Goal: Task Accomplishment & Management: Manage account settings

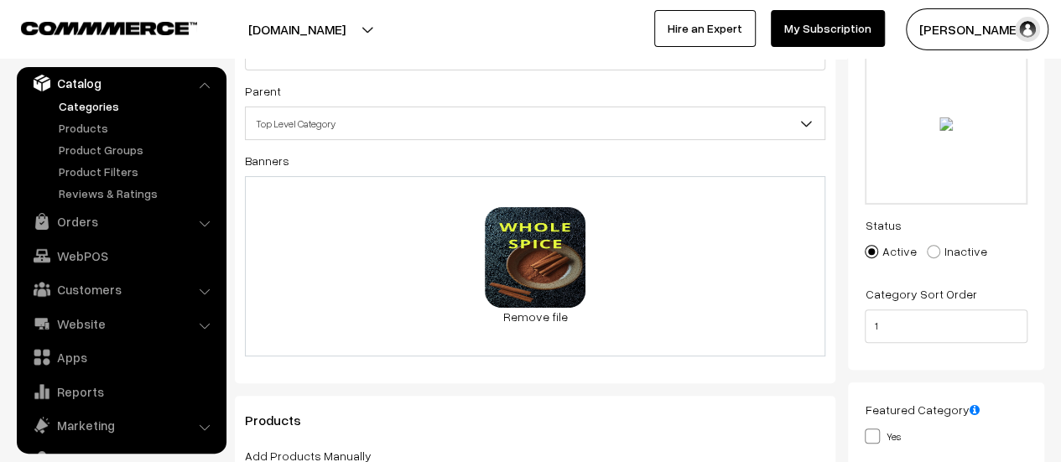
scroll to position [168, 0]
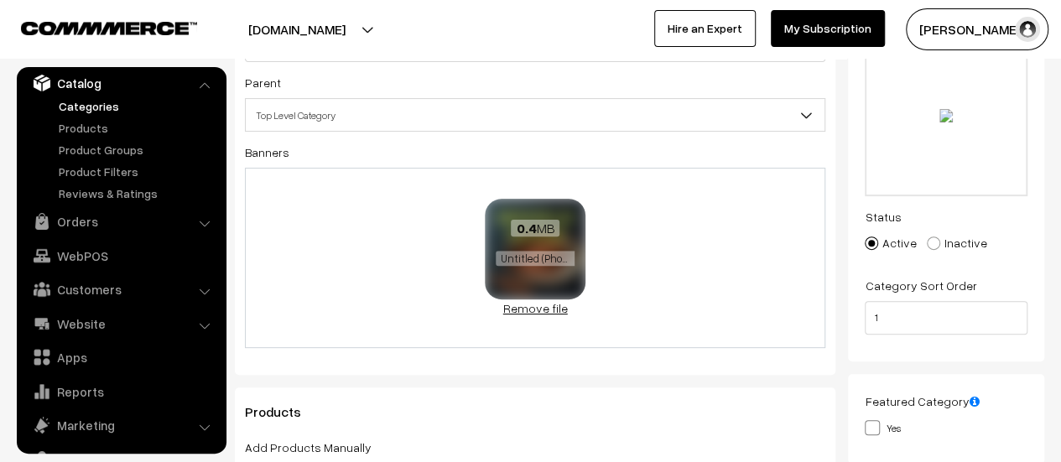
click at [521, 310] on link "Remove file" at bounding box center [535, 308] width 101 height 18
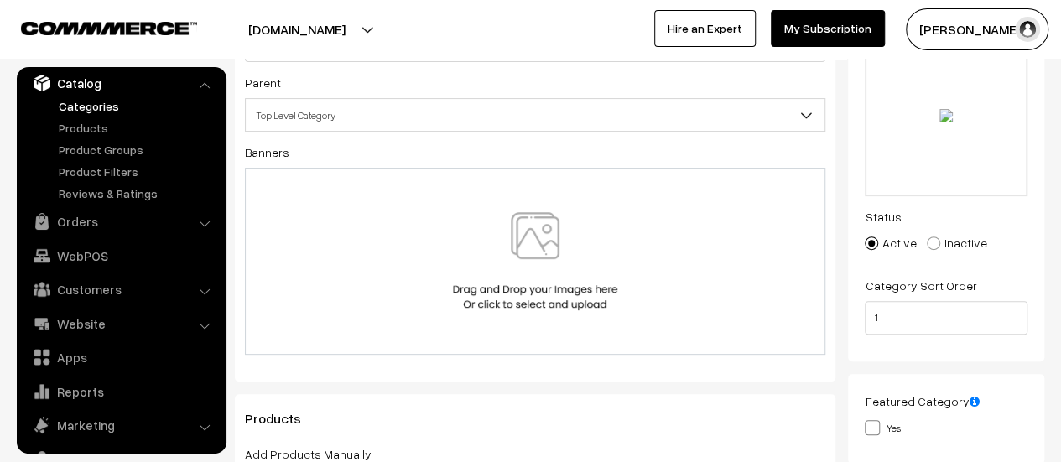
click at [558, 258] on img at bounding box center [535, 261] width 173 height 98
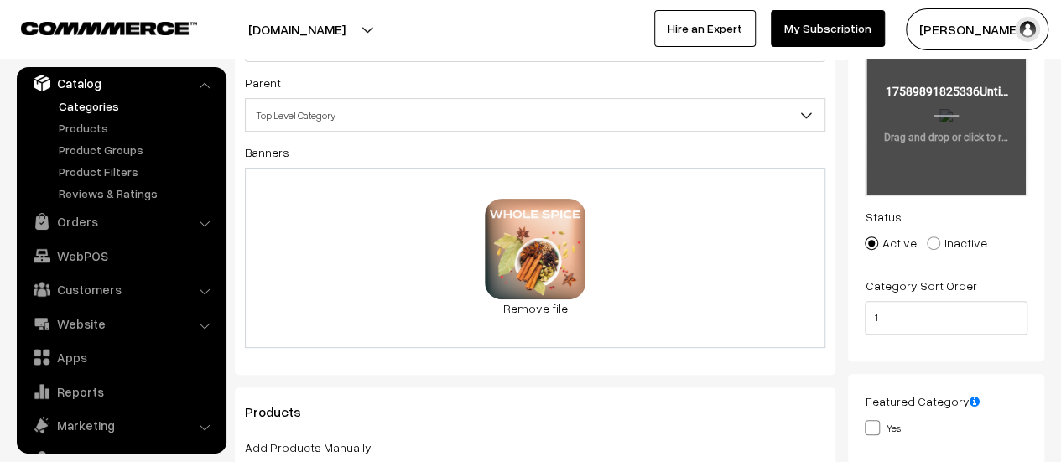
click at [959, 140] on input "file" at bounding box center [945, 112] width 159 height 164
type input "C:\fakepath\since 1990 (250 x 250 px) (250 x 250 px)-modified.png"
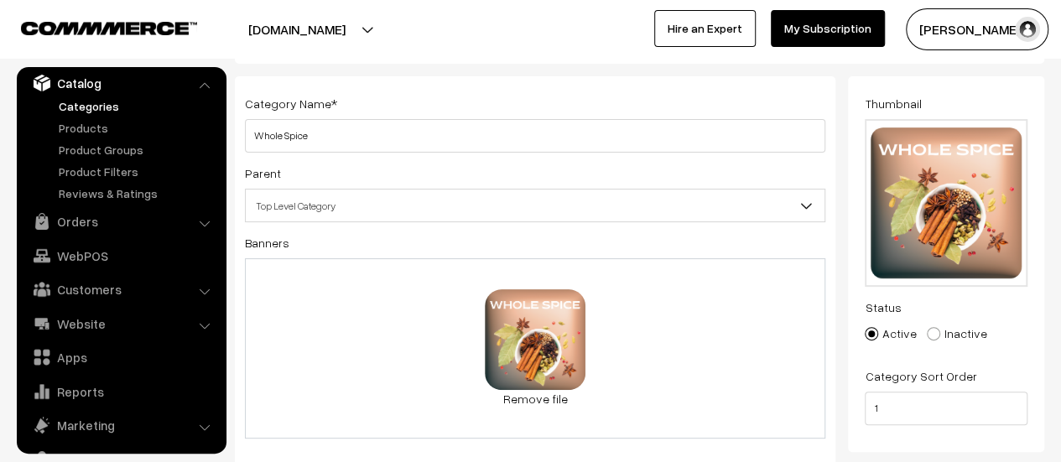
scroll to position [0, 0]
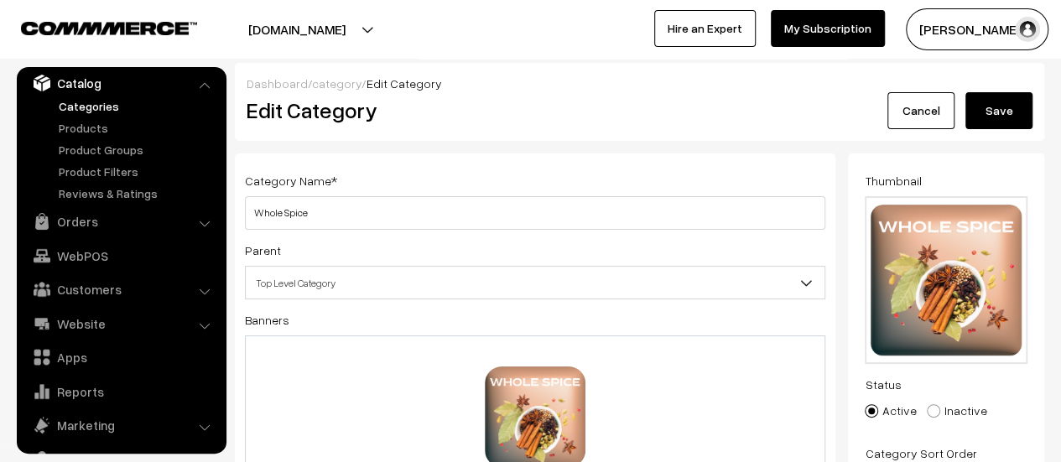
click at [1019, 117] on button "Save" at bounding box center [998, 110] width 67 height 37
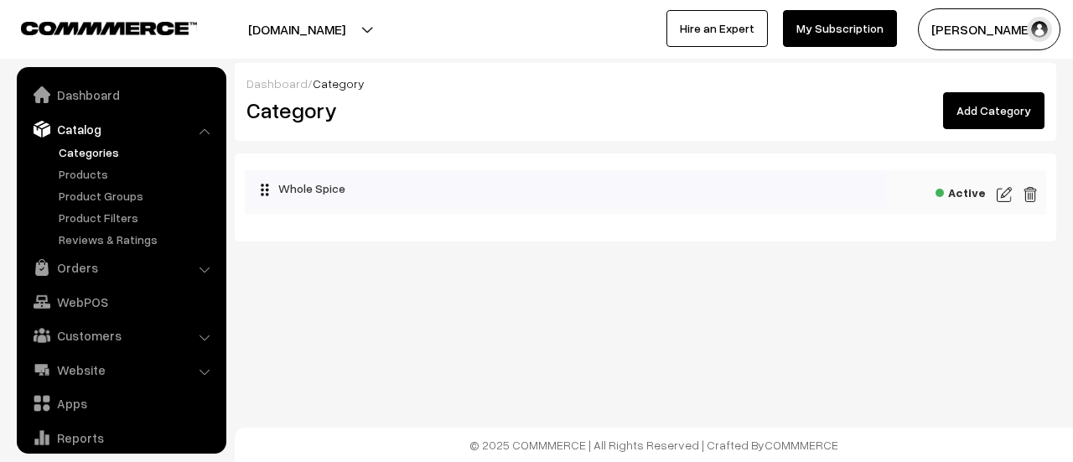
scroll to position [46, 0]
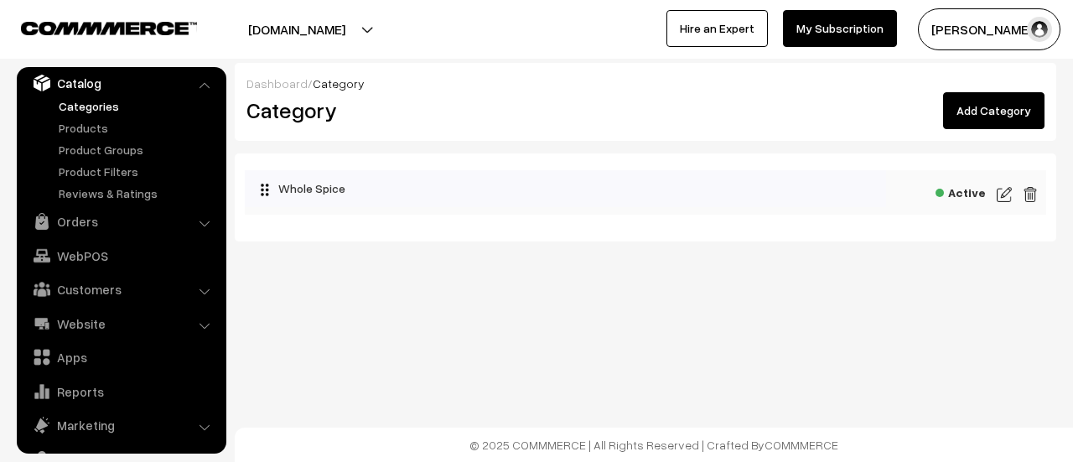
click at [1011, 190] on img at bounding box center [1004, 194] width 15 height 20
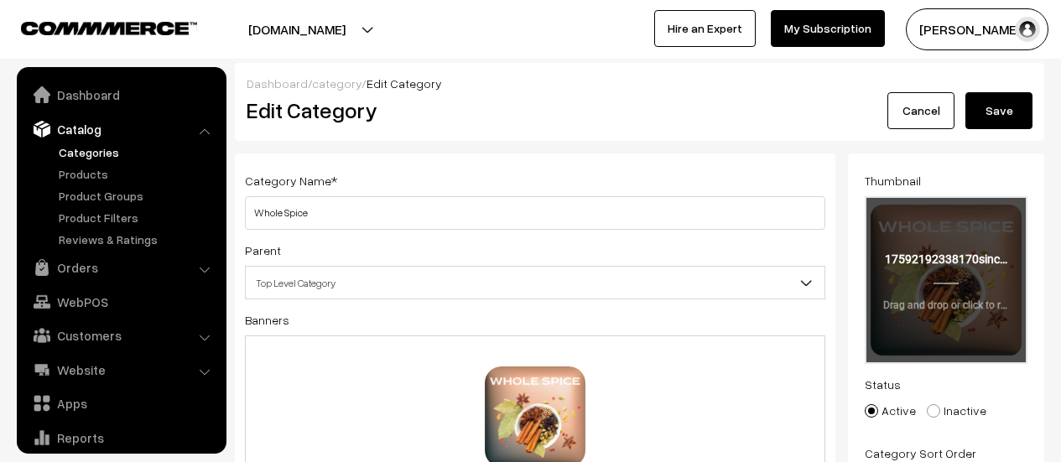
click at [964, 268] on input "file" at bounding box center [945, 280] width 159 height 164
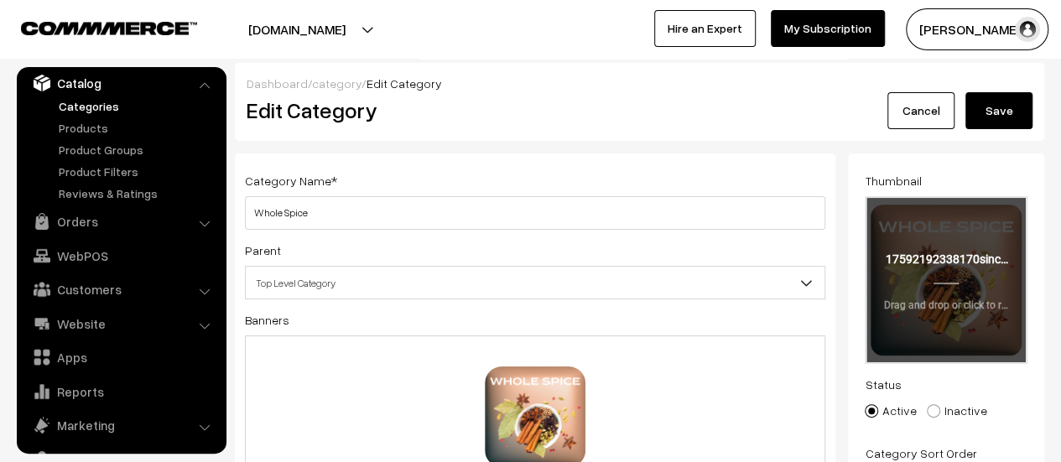
type input "C:\fakepath\Whole spice.png"
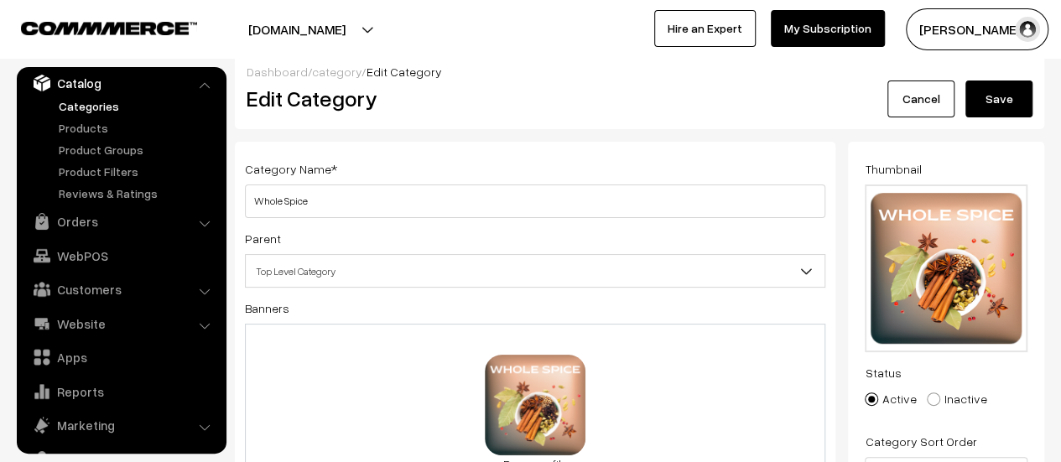
scroll to position [84, 0]
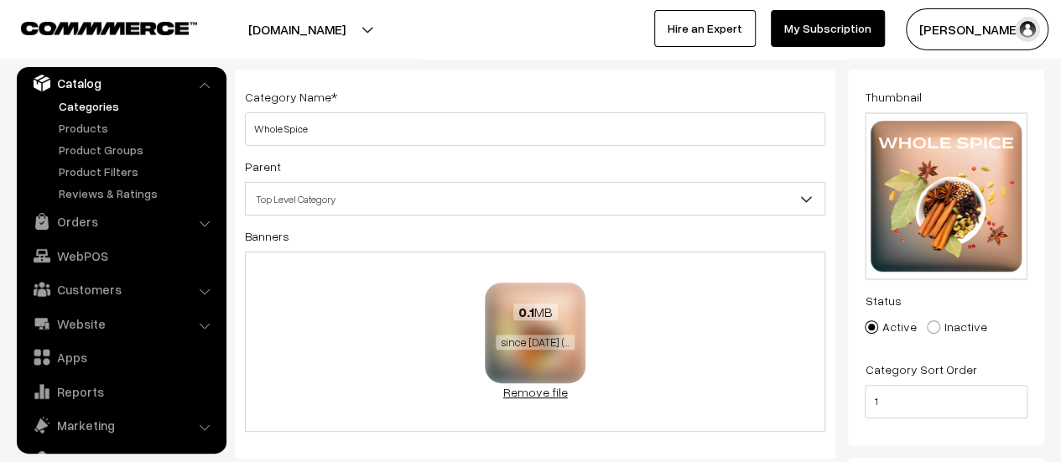
click at [540, 393] on link "Remove file" at bounding box center [535, 392] width 101 height 18
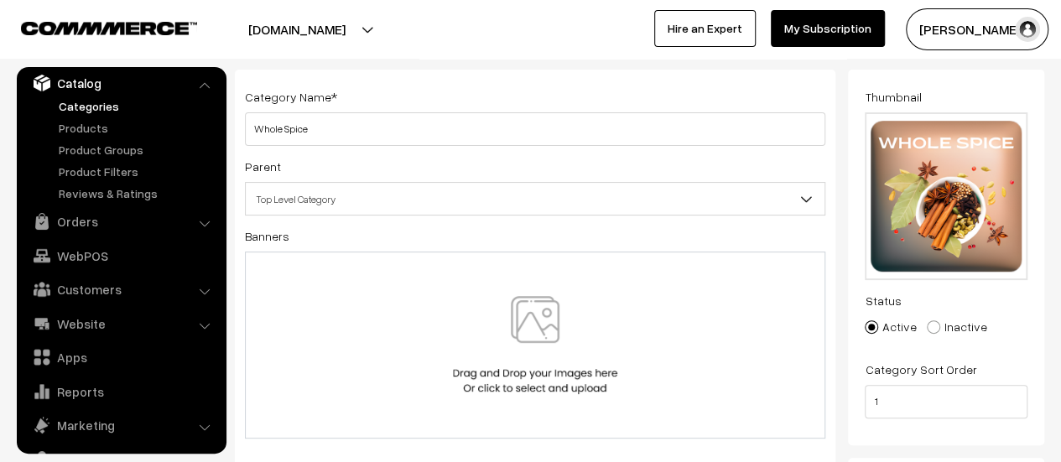
click at [553, 328] on img at bounding box center [535, 345] width 173 height 98
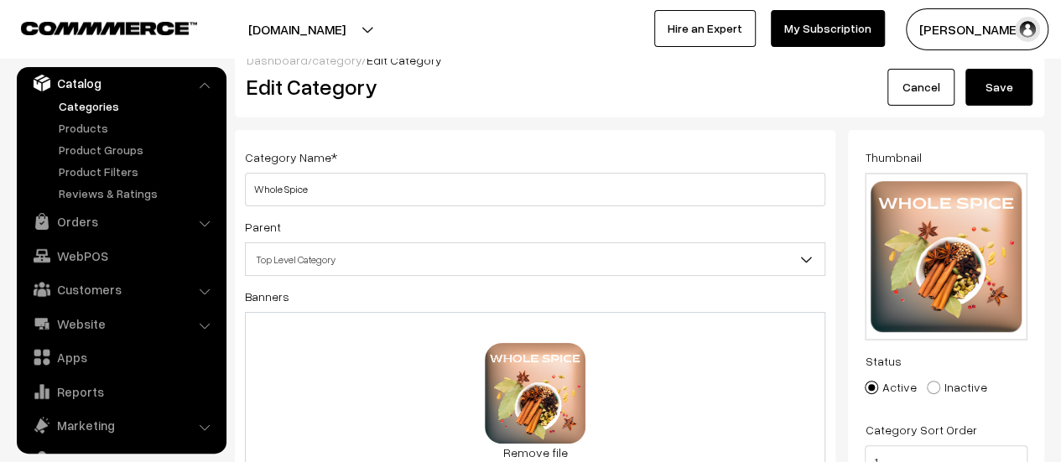
scroll to position [0, 0]
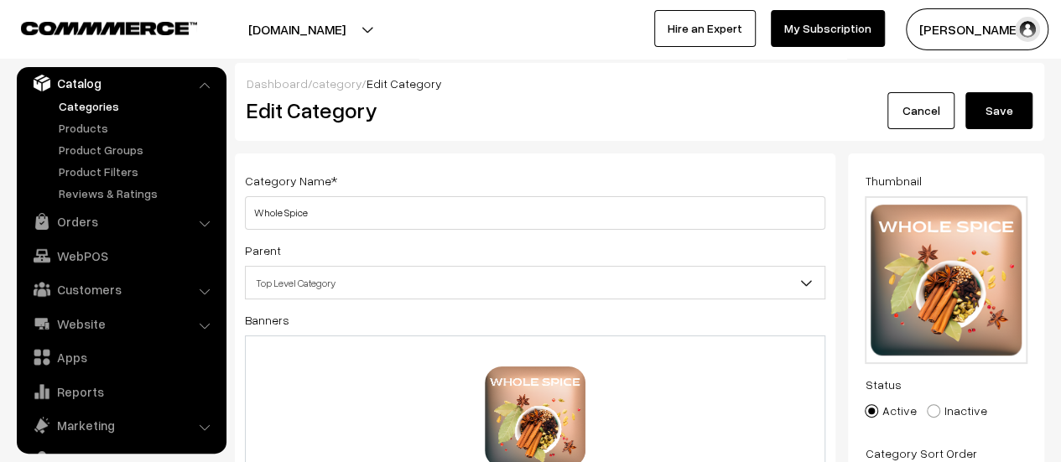
click at [1013, 110] on button "Save" at bounding box center [998, 110] width 67 height 37
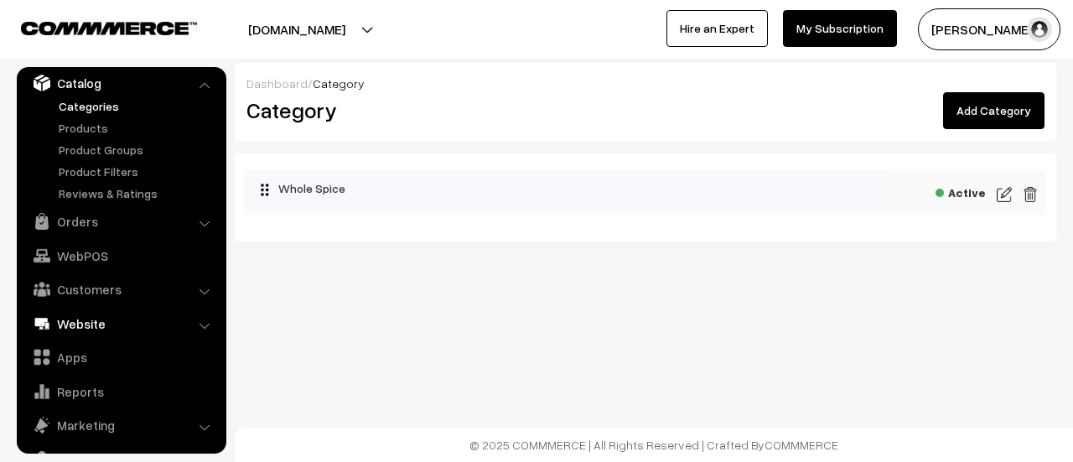
scroll to position [117, 0]
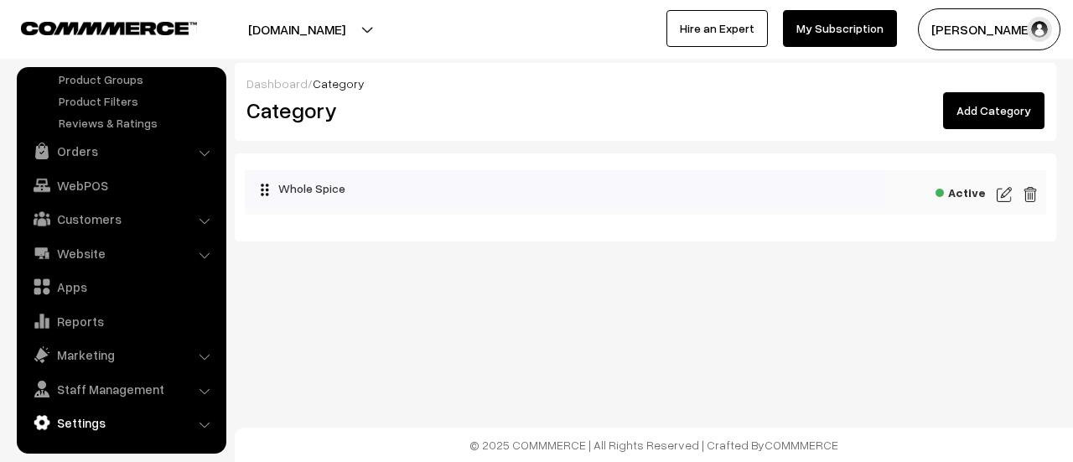
click at [113, 425] on link "Settings" at bounding box center [121, 422] width 200 height 30
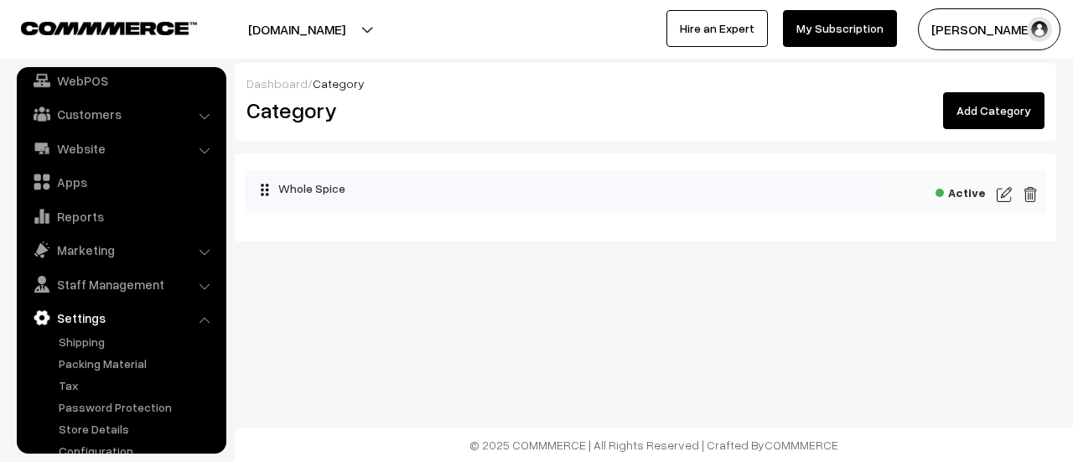
scroll to position [138, 0]
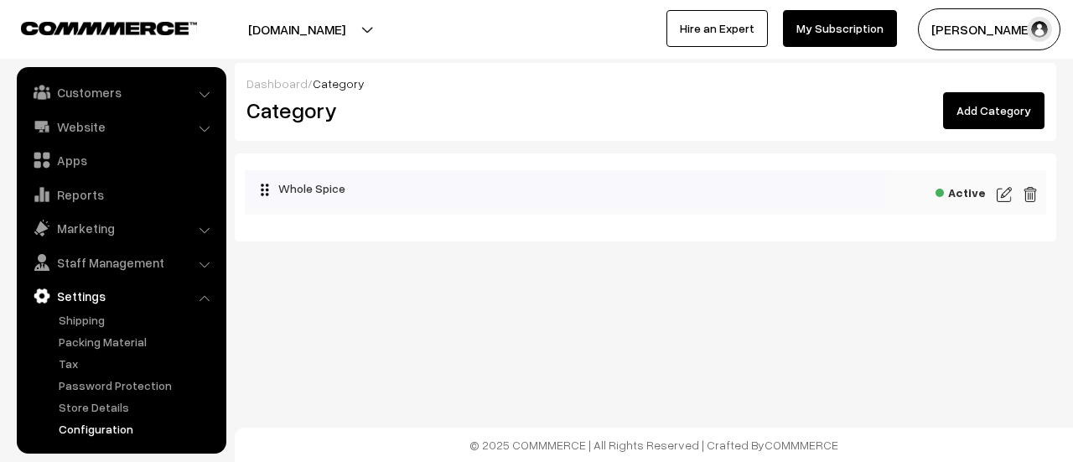
click at [122, 427] on link "Configuration" at bounding box center [137, 429] width 166 height 18
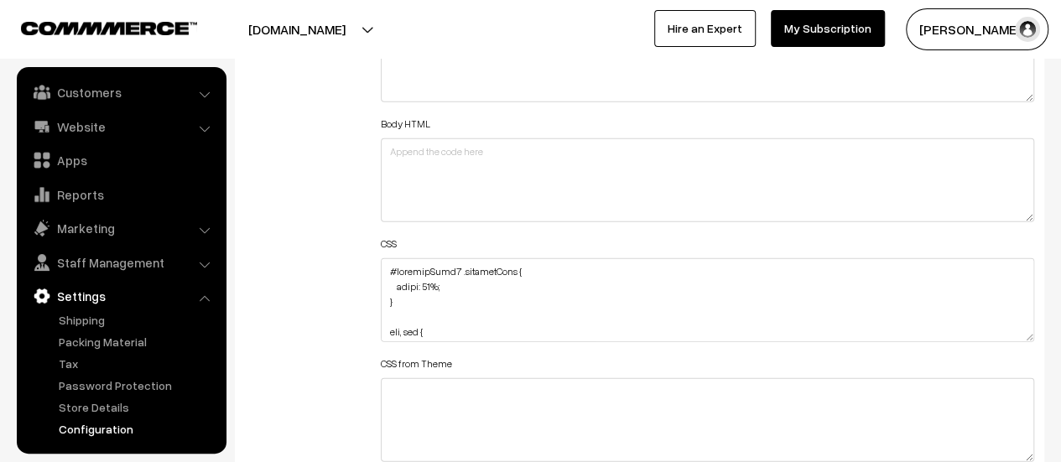
scroll to position [2012, 0]
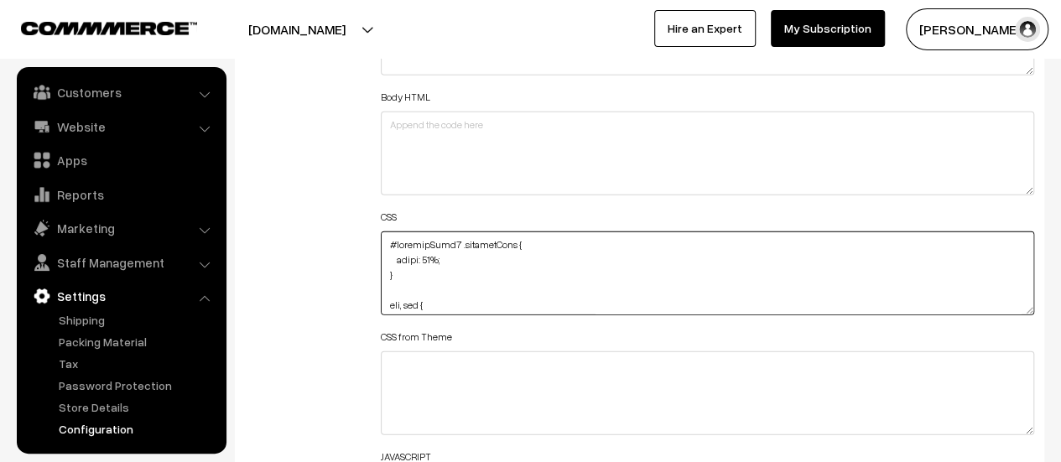
click at [382, 241] on textarea at bounding box center [707, 273] width 653 height 84
paste textarea ".product-animation img { max-width: 260px;"
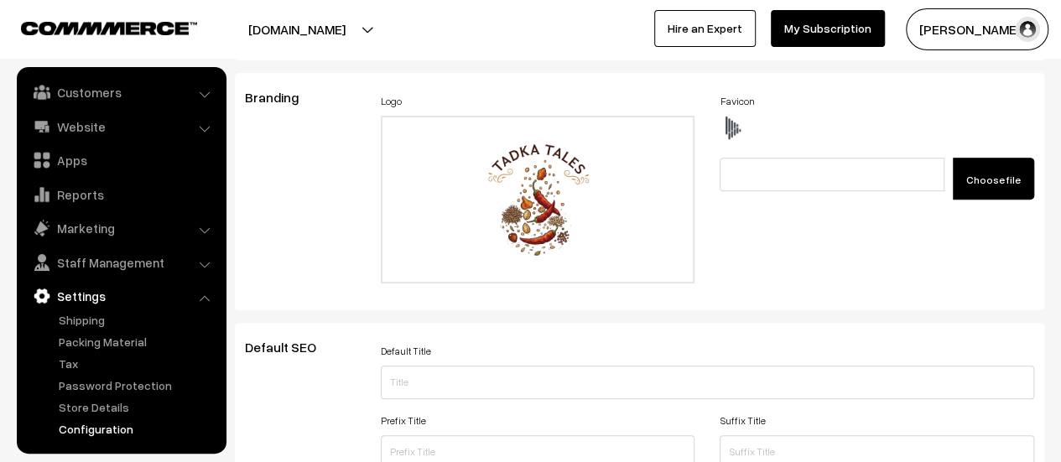
scroll to position [0, 0]
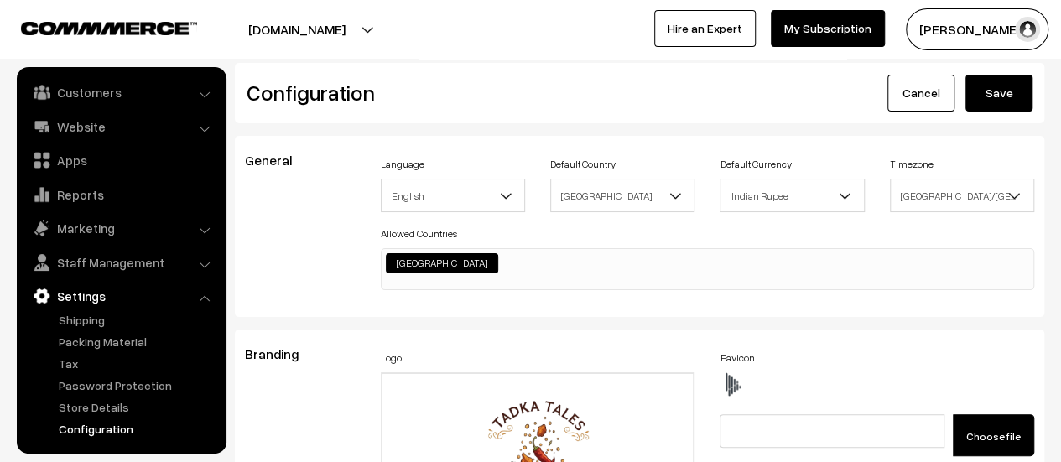
type textarea ".product-animation img { max-width: 260px; #productType1 .productCard { width: …"
click at [988, 89] on button "Save" at bounding box center [998, 93] width 67 height 37
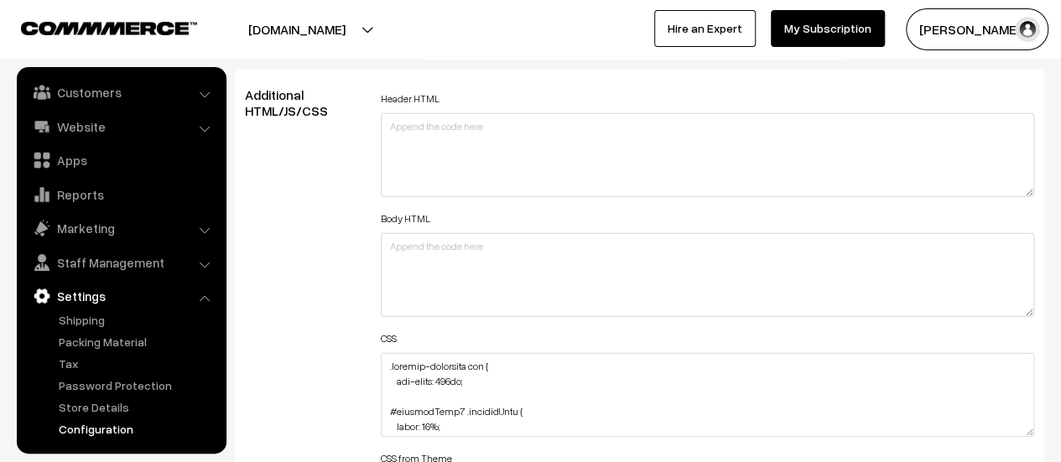
scroll to position [2012, 0]
